Goal: Complete application form

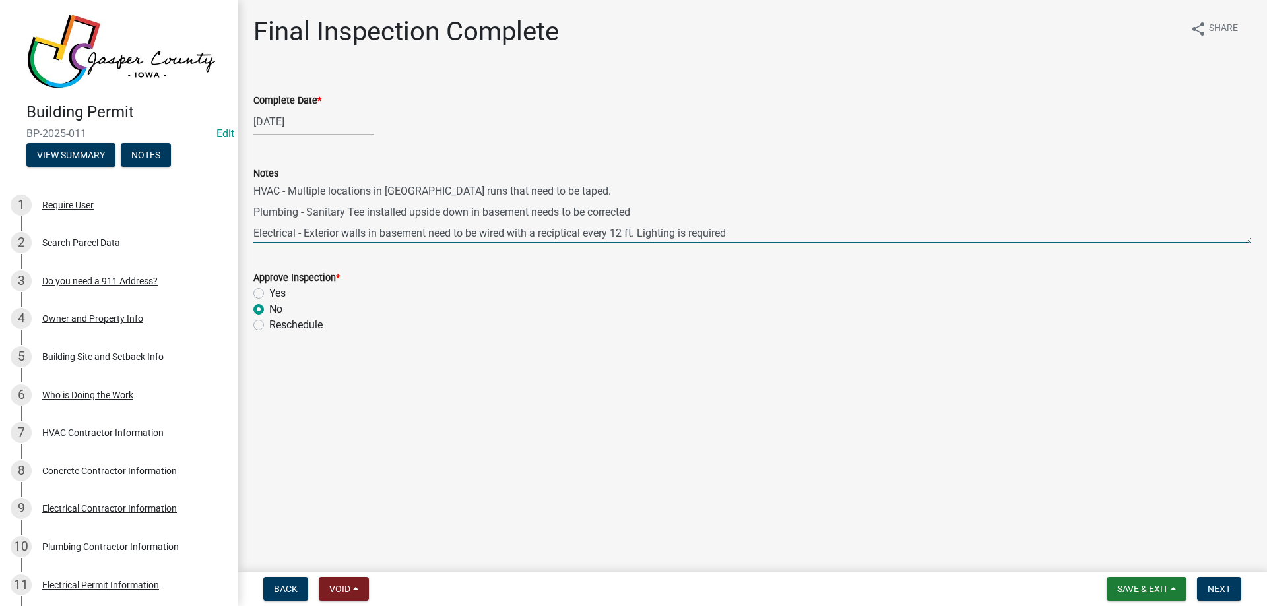
scroll to position [1583, 0]
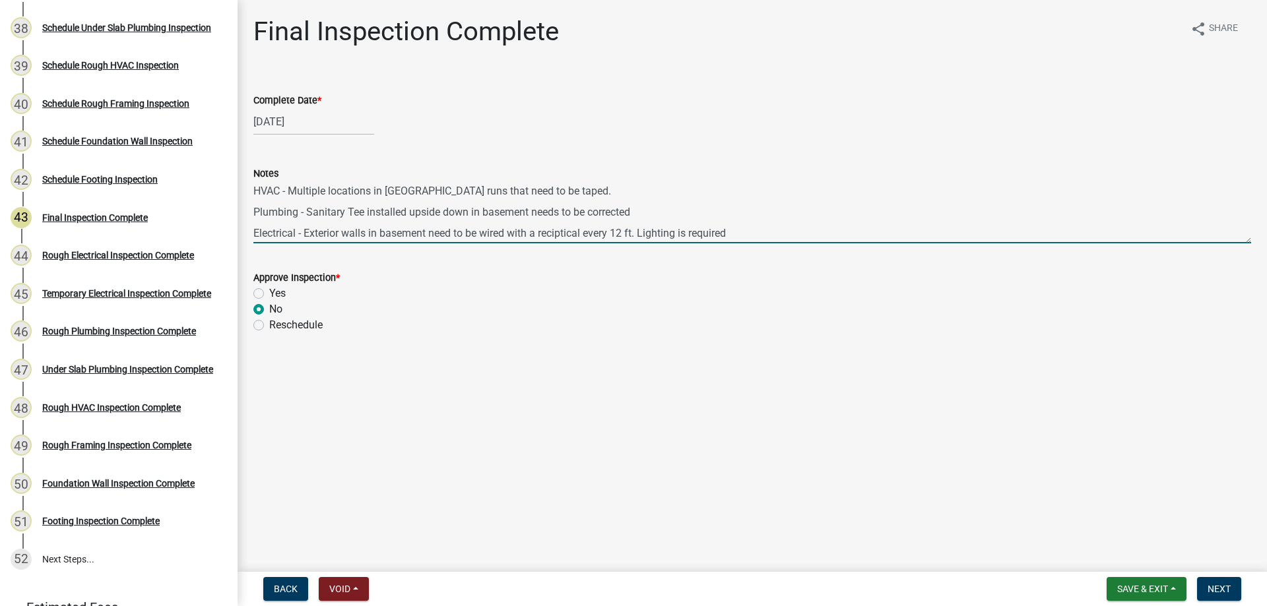
click at [753, 232] on textarea "HVAC - Multiple locations in [GEOGRAPHIC_DATA] runs that need to be taped. Plum…" at bounding box center [752, 212] width 998 height 62
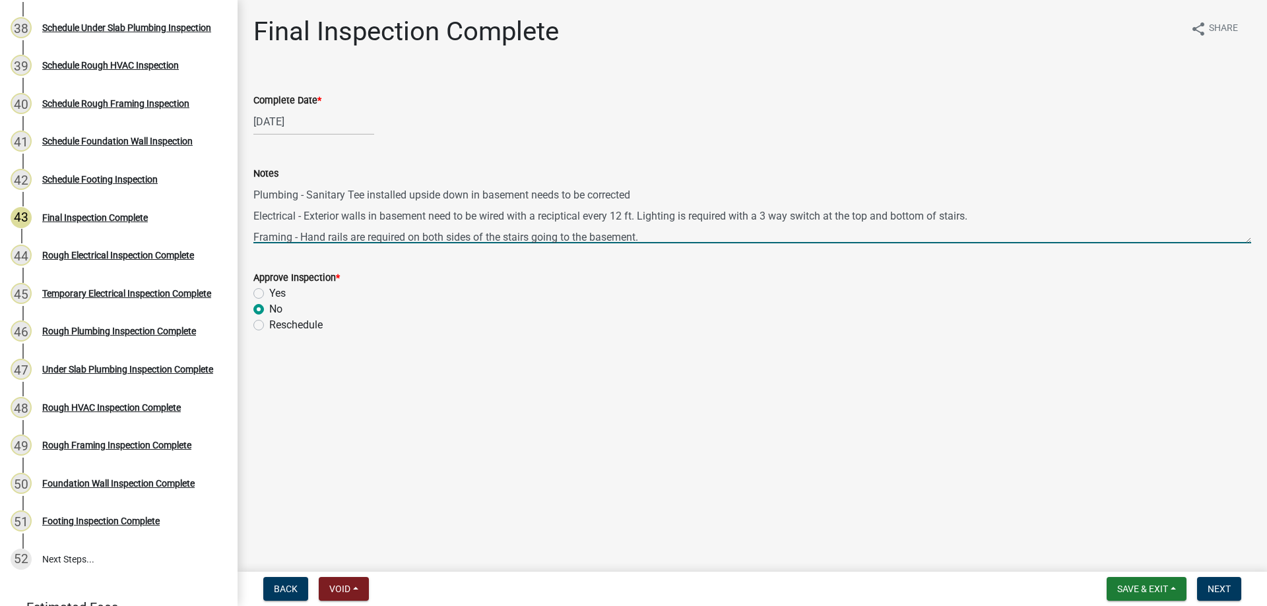
click at [667, 191] on textarea "HVAC - Multiple locations in [GEOGRAPHIC_DATA] runs that need to be taped. Plum…" at bounding box center [752, 212] width 998 height 62
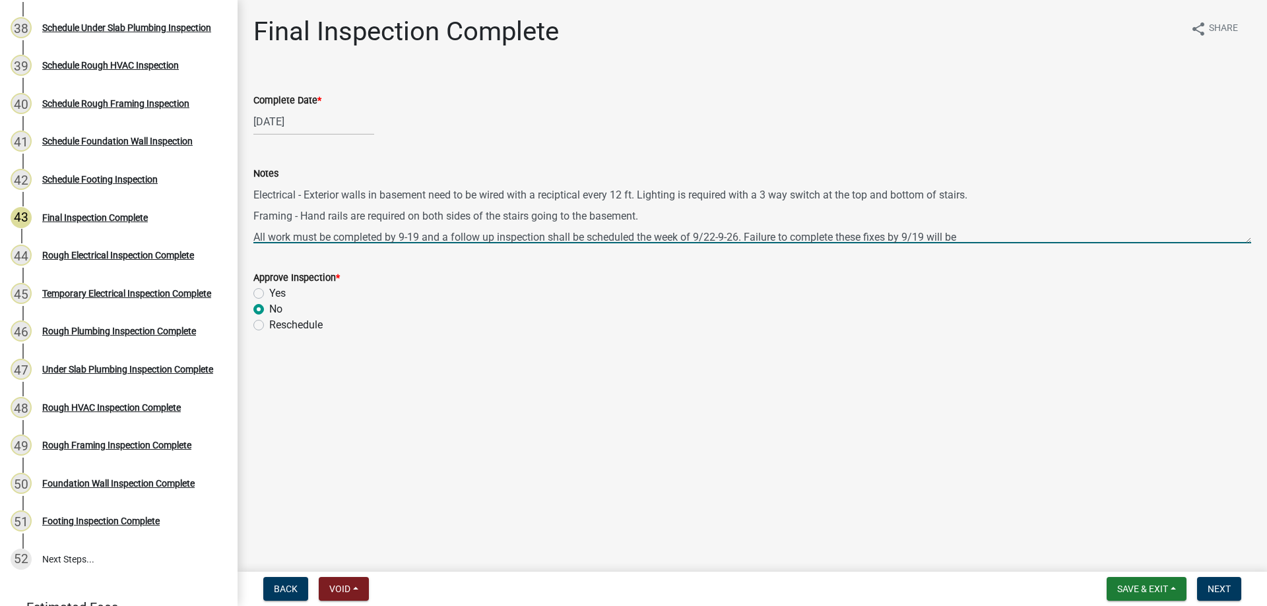
click at [653, 212] on textarea "HVAC - Multiple locations in [GEOGRAPHIC_DATA] runs that need to be taped. Plum…" at bounding box center [752, 212] width 998 height 62
click at [1002, 230] on textarea "HVAC - Multiple locations in [GEOGRAPHIC_DATA] runs that need to be taped. Plum…" at bounding box center [752, 212] width 998 height 62
click at [974, 239] on textarea "HVAC - Multiple locations in [GEOGRAPHIC_DATA] runs that need to be taped. Plum…" at bounding box center [752, 212] width 998 height 62
click at [418, 237] on textarea "HVAC - Multiple locations in [GEOGRAPHIC_DATA] runs that need to be taped. Plum…" at bounding box center [752, 212] width 998 height 62
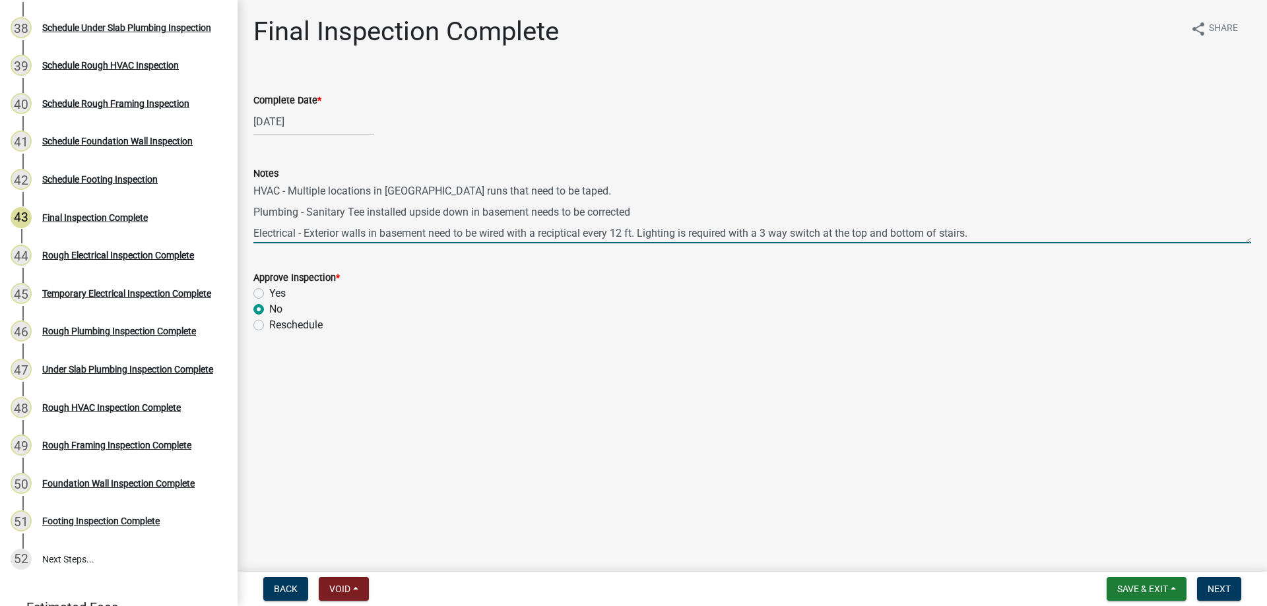
click at [1017, 226] on textarea "HVAC - Multiple locations in [GEOGRAPHIC_DATA] runs that need to be taped. Plum…" at bounding box center [752, 212] width 998 height 62
click at [1007, 223] on textarea "HVAC - Multiple locations in [GEOGRAPHIC_DATA] runs that need to be taped. Plum…" at bounding box center [752, 212] width 998 height 62
click at [1001, 234] on textarea "HVAC - Multiple locations in [GEOGRAPHIC_DATA] runs that need to be taped. Plum…" at bounding box center [752, 212] width 998 height 62
click at [1030, 231] on textarea "HVAC - Multiple locations in [GEOGRAPHIC_DATA] runs that need to be taped. Plum…" at bounding box center [752, 212] width 998 height 62
click at [1024, 233] on textarea "HVAC - Multiple locations in [GEOGRAPHIC_DATA] runs that need to be taped. Plum…" at bounding box center [752, 212] width 998 height 62
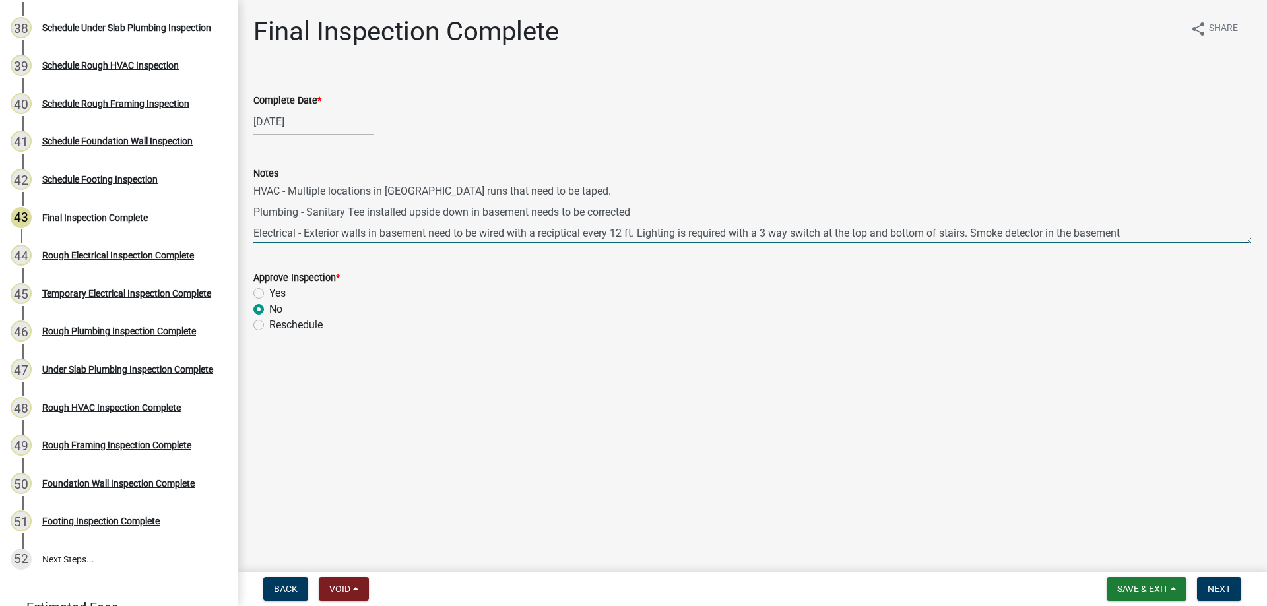
click at [1150, 232] on textarea "HVAC - Multiple locations in [GEOGRAPHIC_DATA] runs that need to be taped. Plum…" at bounding box center [752, 212] width 998 height 62
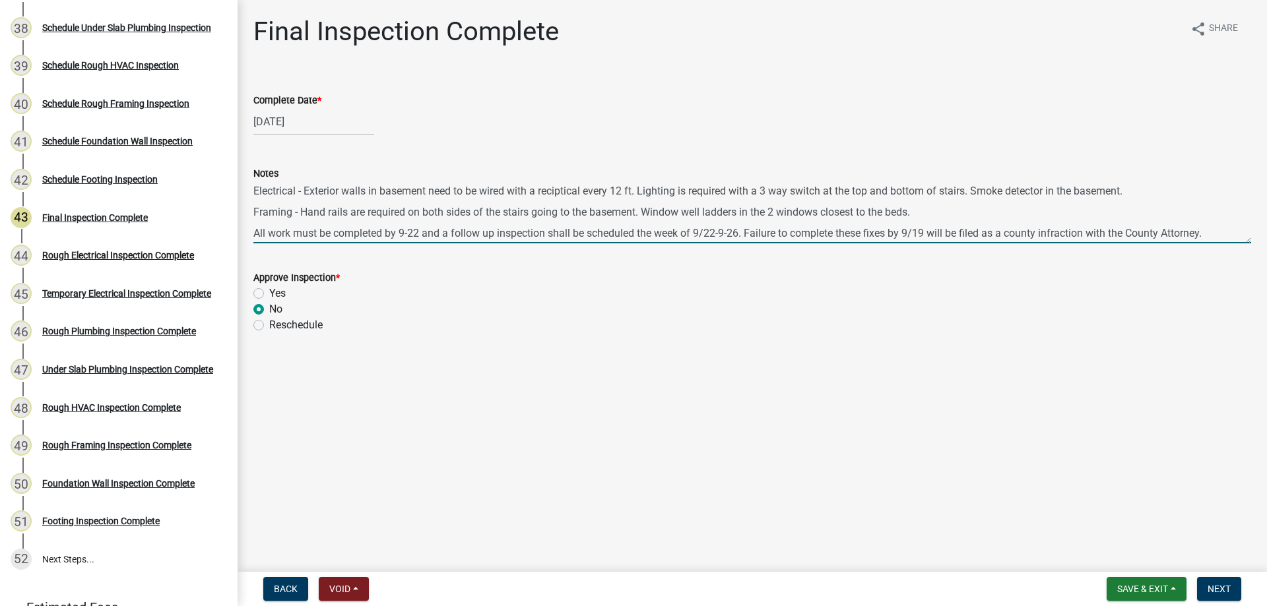
drag, startPoint x: 731, startPoint y: 234, endPoint x: 817, endPoint y: 259, distance: 89.4
click at [736, 237] on textarea "HVAC - Multiple locations in [GEOGRAPHIC_DATA] runs that need to be taped. Plum…" at bounding box center [752, 212] width 998 height 62
type textarea "HVAC - Multiple locations in [GEOGRAPHIC_DATA] runs that need to be taped. Plum…"
click at [1219, 590] on span "Next" at bounding box center [1218, 589] width 23 height 11
